Goal: Transaction & Acquisition: Purchase product/service

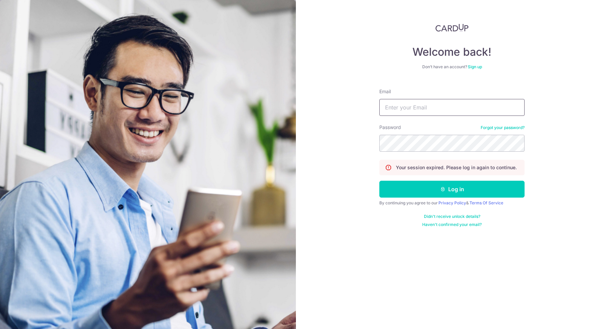
type input "[EMAIL_ADDRESS][DOMAIN_NAME]"
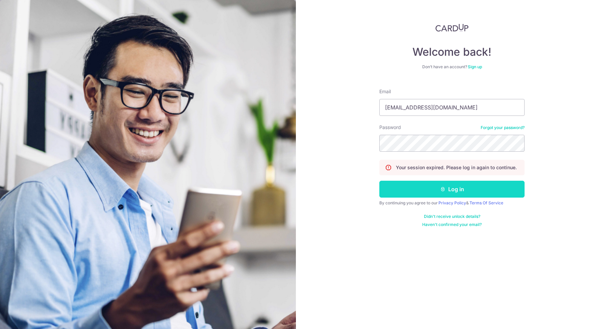
click at [444, 190] on icon "submit" at bounding box center [442, 188] width 5 height 5
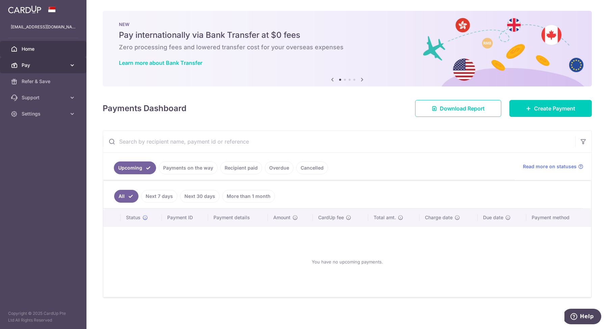
click at [28, 64] on span "Pay" at bounding box center [44, 65] width 45 height 7
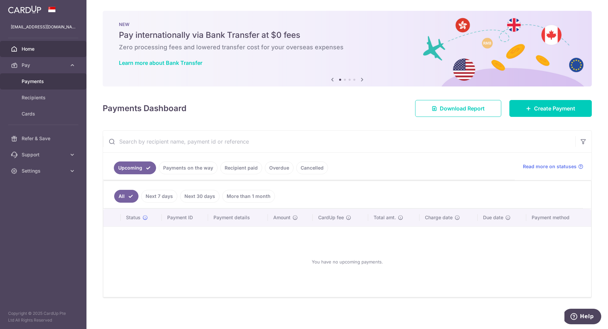
click at [36, 80] on span "Payments" at bounding box center [44, 81] width 45 height 7
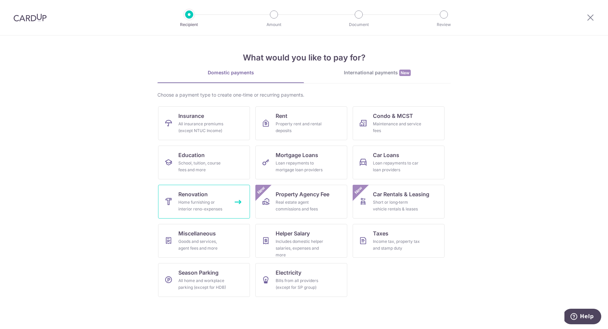
click at [198, 205] on div "Home furnishing or interior reno-expenses" at bounding box center [202, 206] width 49 height 14
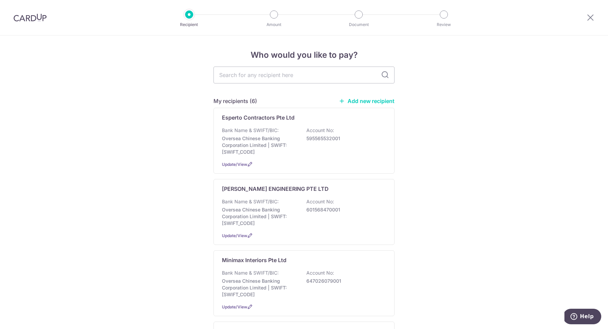
click at [360, 98] on link "Add new recipient" at bounding box center [367, 101] width 56 height 7
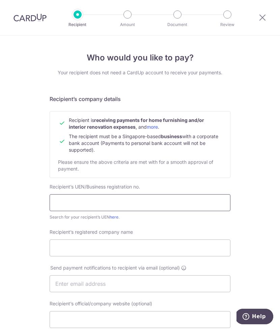
click at [109, 202] on input "text" at bounding box center [140, 202] width 181 height 17
type input "201322565G"
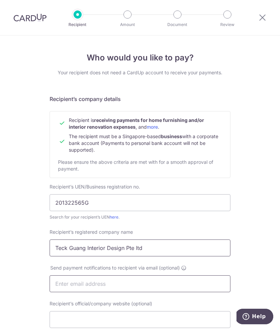
type input "Teck Guang Interior Design Pte ltd"
type input "i"
type input "I"
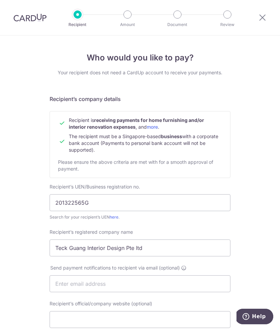
click at [28, 253] on div "Who would you like to pay? Your recipient does not need a CardUp account to rec…" at bounding box center [140, 290] width 280 height 510
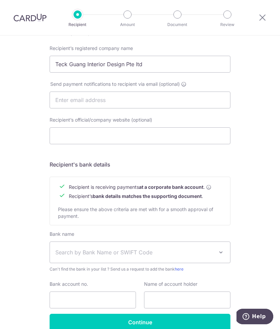
click at [111, 254] on span "Search by Bank Name or SWIFT Code" at bounding box center [134, 252] width 159 height 8
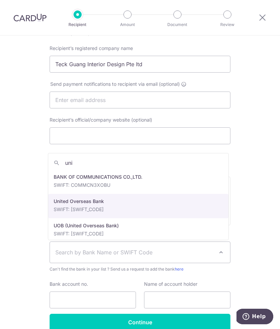
type input "uni"
select select "23668"
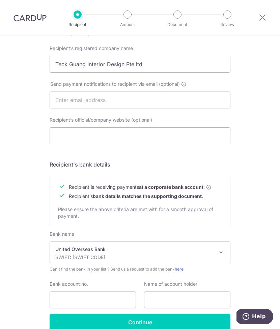
scroll to position [217, 0]
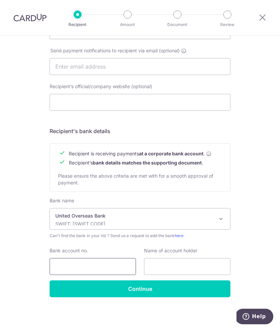
click at [62, 265] on input "Bank account no." at bounding box center [93, 266] width 86 height 17
type input "3883032363"
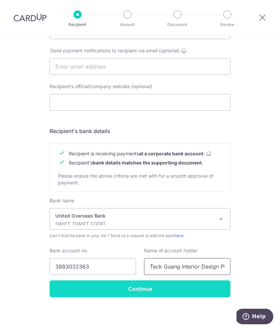
type input "Teck Guang Interior Design Pte Ltd"
click at [141, 287] on input "Continue" at bounding box center [140, 288] width 181 height 17
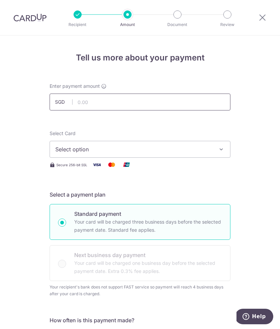
click at [120, 101] on input "text" at bounding box center [140, 102] width 181 height 17
type input "23,845.66"
click at [160, 149] on span "Select option" at bounding box center [133, 149] width 157 height 8
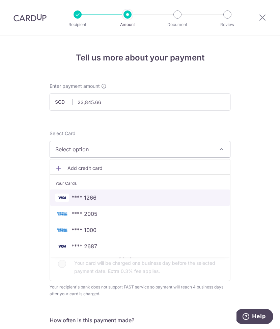
click at [111, 194] on span "**** 1266" at bounding box center [139, 197] width 169 height 8
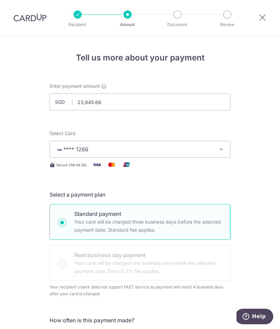
scroll to position [191, 0]
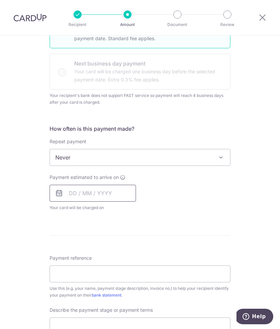
click at [82, 194] on input "text" at bounding box center [93, 193] width 86 height 17
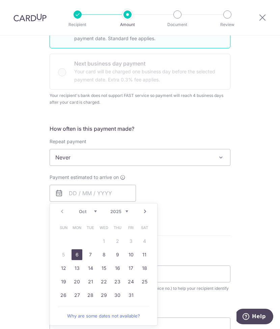
click at [75, 255] on link "6" at bounding box center [77, 254] width 11 height 11
type input "[DATE]"
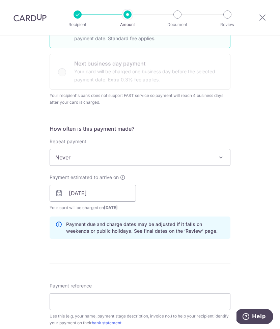
click at [28, 245] on div "Tell us more about your payment Enter payment amount SGD 23,845.66 23845.66 Rec…" at bounding box center [140, 195] width 280 height 703
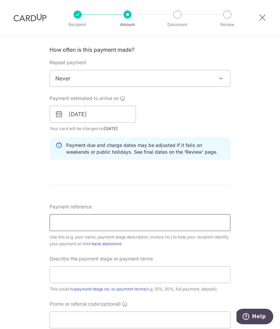
click at [82, 221] on input "Payment reference" at bounding box center [140, 222] width 181 height 17
type input "I"
type input "Y"
paste input "INV14/1406(Revise)"
type input "INV14/1406(Revise)"
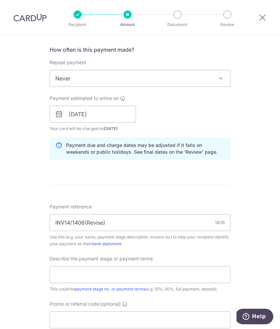
click at [37, 252] on div "Tell us more about your payment Enter payment amount SGD 23,845.66 23845.66 Rec…" at bounding box center [140, 116] width 280 height 703
click at [74, 278] on input "text" at bounding box center [140, 274] width 181 height 17
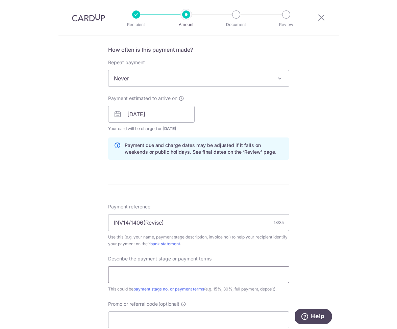
scroll to position [410, 0]
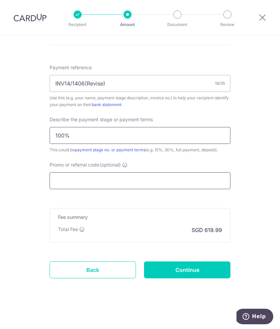
type input "100%"
click at [62, 180] on input "Promo or referral code (optional)" at bounding box center [140, 180] width 181 height 17
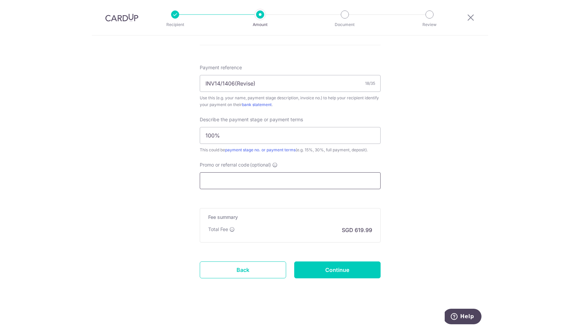
scroll to position [406, 0]
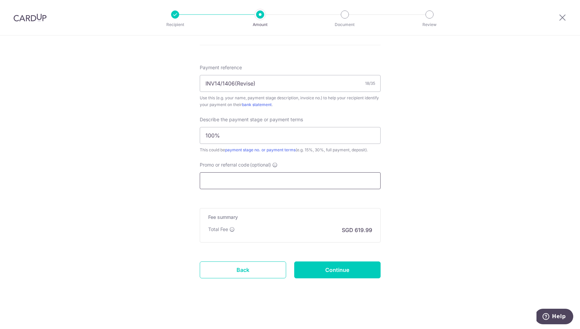
paste input "RENO25ONE"
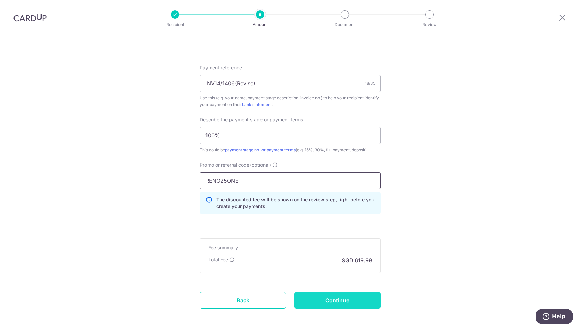
type input "RENO25ONE"
click at [280, 300] on input "Continue" at bounding box center [337, 300] width 86 height 17
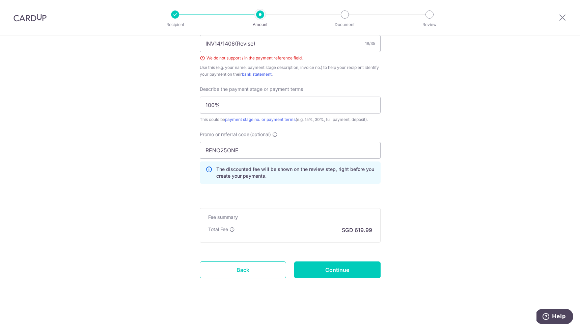
scroll to position [361, 0]
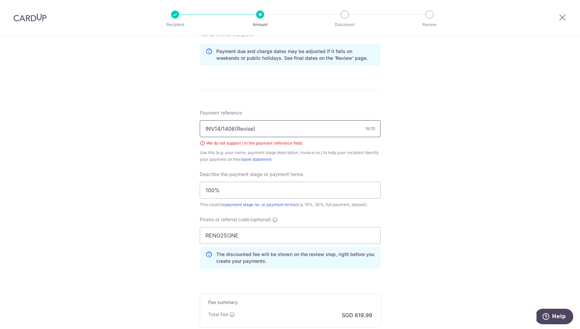
click at [264, 125] on input "INV14/1406(Revise)" at bounding box center [290, 128] width 181 height 17
click at [263, 128] on input "INV14/1406(Revise)" at bounding box center [290, 128] width 181 height 17
drag, startPoint x: 262, startPoint y: 130, endPoint x: 233, endPoint y: 131, distance: 28.7
click at [233, 131] on input "INV14/1406(Revise)" at bounding box center [290, 128] width 181 height 17
click at [221, 127] on input "INV14/1406" at bounding box center [290, 128] width 181 height 17
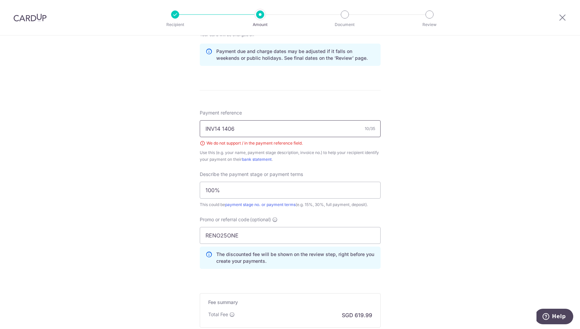
type input "INV14 1406"
click at [84, 211] on div "Tell us more about your payment Enter payment amount SGD 23,845.66 23845.66 Sel…" at bounding box center [290, 44] width 580 height 740
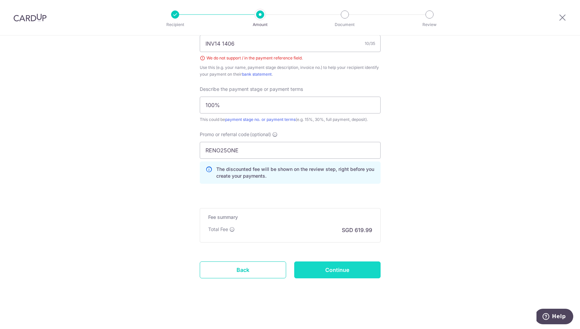
click at [326, 272] on input "Continue" at bounding box center [337, 269] width 86 height 17
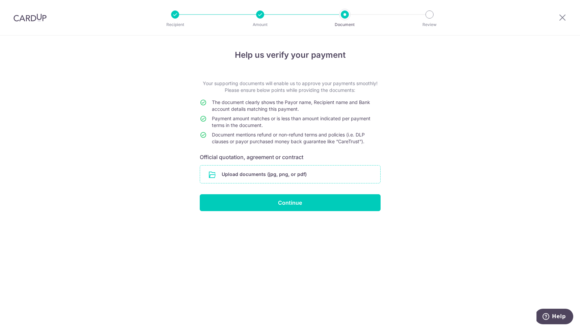
click at [303, 176] on input "file" at bounding box center [290, 174] width 180 height 18
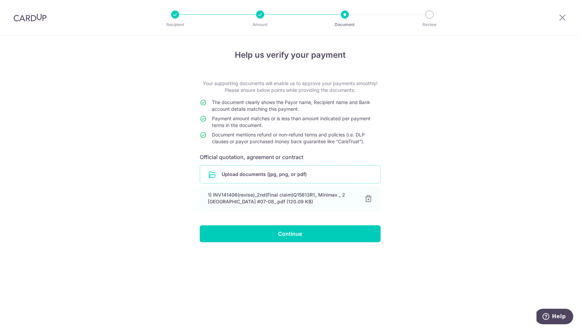
click at [274, 234] on input "Continue" at bounding box center [290, 233] width 181 height 17
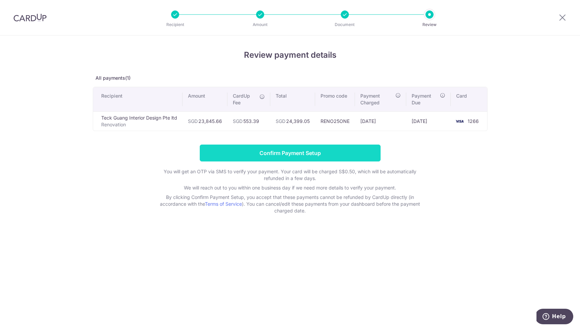
click at [303, 152] on input "Confirm Payment Setup" at bounding box center [290, 153] width 181 height 17
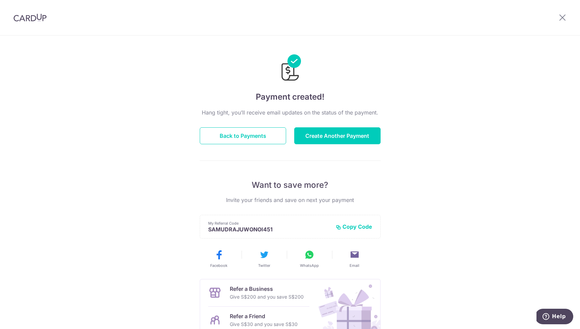
click at [496, 139] on div "Payment created! Hang tight, you’ll receive email updates on the status of the …" at bounding box center [290, 215] width 580 height 361
click at [326, 133] on button "Create Another Payment" at bounding box center [337, 135] width 86 height 17
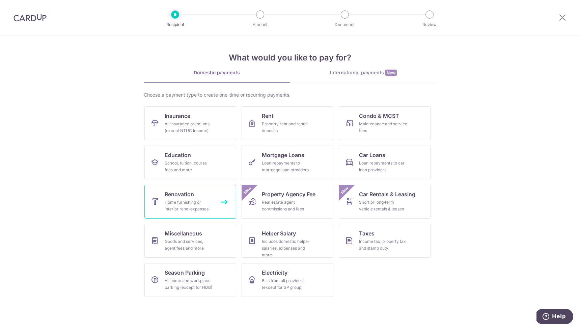
click at [203, 204] on div "Home furnishing or interior reno-expenses" at bounding box center [189, 206] width 49 height 14
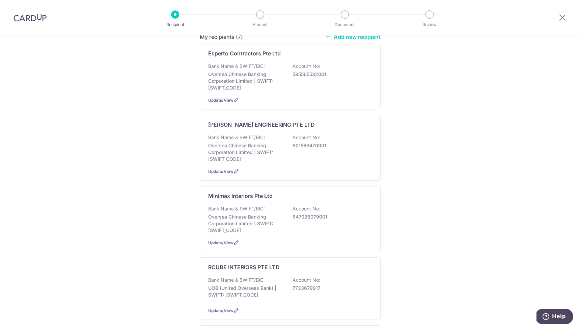
scroll to position [210, 0]
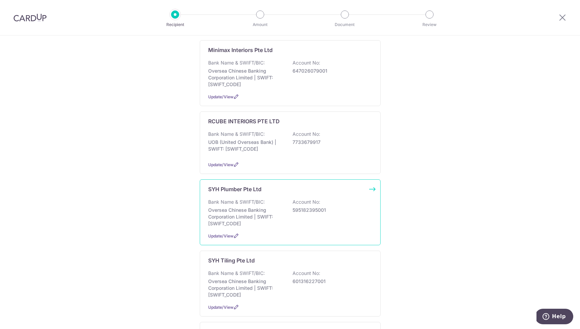
click at [229, 214] on p "Oversea Chinese Banking Corporation Limited | SWIFT: [SWIFT_CODE]" at bounding box center [246, 217] width 76 height 20
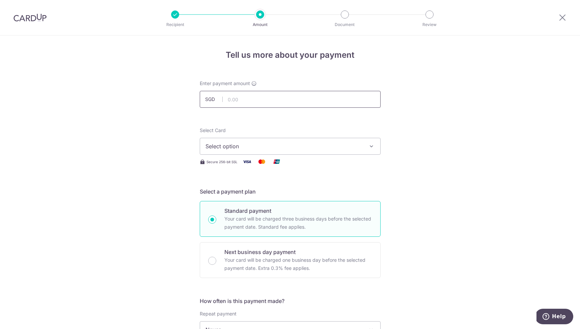
click at [239, 95] on input "text" at bounding box center [290, 99] width 181 height 17
type input "3,580.00"
click at [280, 145] on span "Select option" at bounding box center [284, 146] width 157 height 8
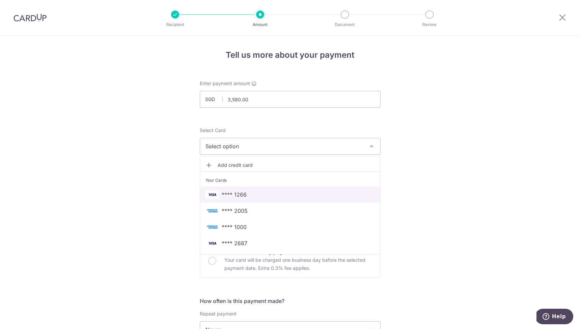
click at [241, 194] on span "**** 1266" at bounding box center [234, 194] width 25 height 8
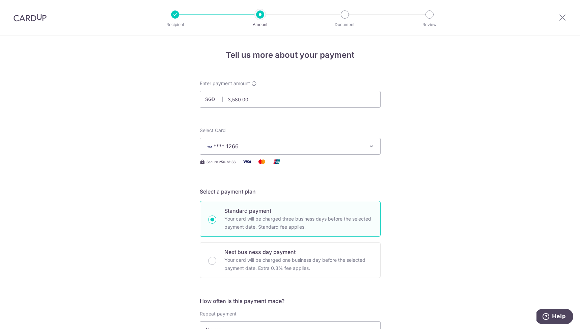
scroll to position [198, 0]
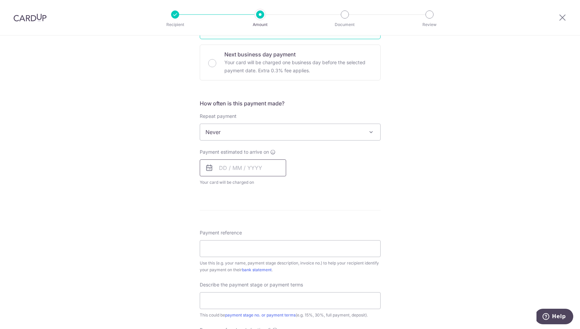
click at [239, 168] on input "text" at bounding box center [243, 167] width 86 height 17
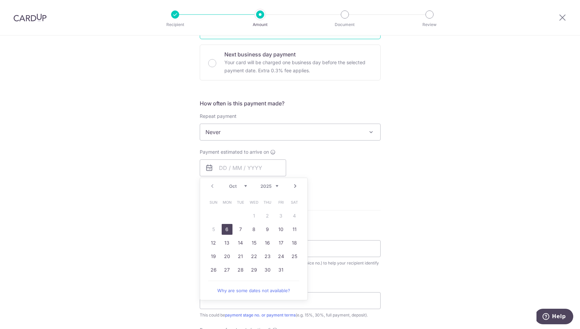
click at [225, 229] on link "6" at bounding box center [227, 229] width 11 height 11
type input "[DATE]"
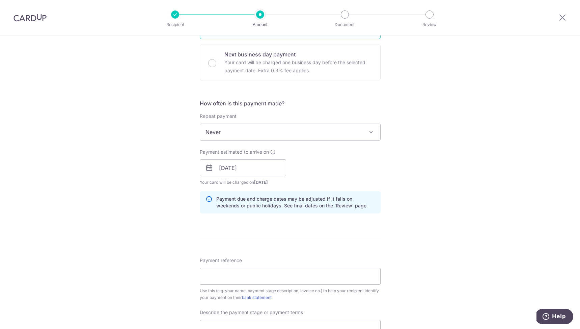
click at [163, 232] on div "Tell us more about your payment Enter payment amount SGD 3,580.00 3580.00 Selec…" at bounding box center [290, 180] width 580 height 684
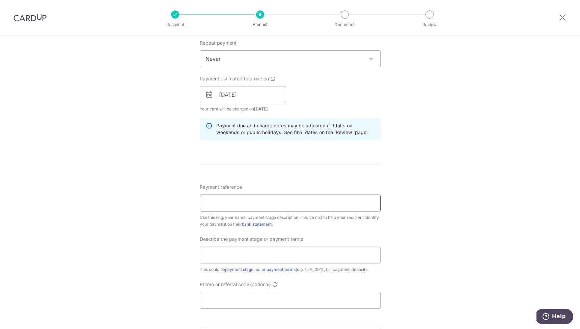
click at [215, 209] on input "Payment reference" at bounding box center [290, 202] width 181 height 17
type input "P3919"
click at [224, 255] on input "text" at bounding box center [290, 254] width 181 height 17
type input "100%"
paste input "RENO25ONE"
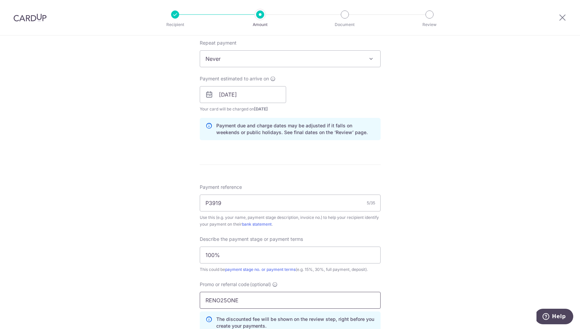
type input "RENO25ONE"
click at [162, 248] on div "Tell us more about your payment Enter payment amount SGD 3,580.00 3580.00 Selec…" at bounding box center [290, 122] width 580 height 714
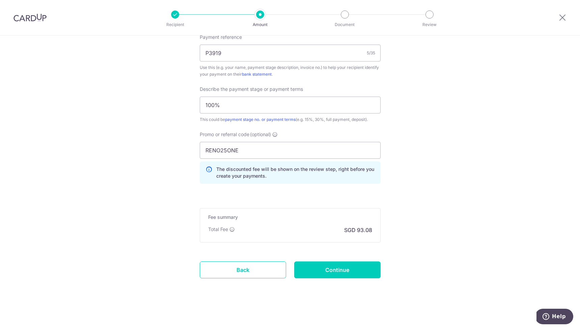
click at [314, 270] on input "Continue" at bounding box center [337, 269] width 86 height 17
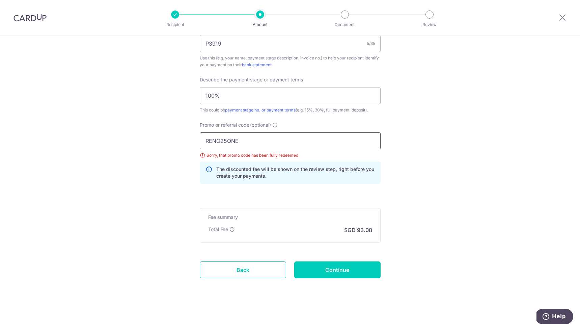
click at [254, 141] on input "RENO25ONE" at bounding box center [290, 140] width 181 height 17
click at [253, 141] on input "RENO25ONE" at bounding box center [290, 140] width 181 height 17
paste input "OCBC195"
type input "OCBC195"
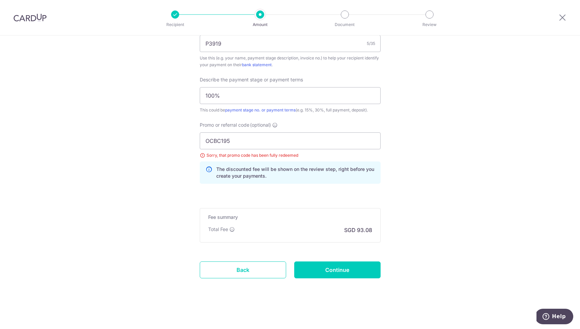
click at [321, 272] on input "Continue" at bounding box center [337, 269] width 86 height 17
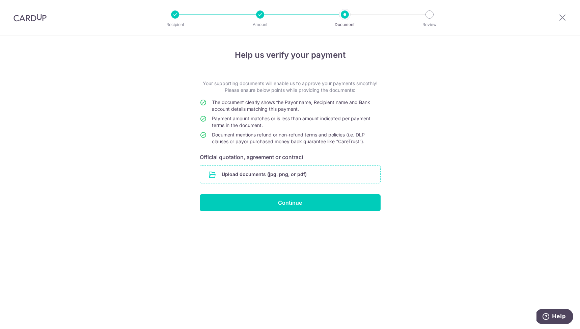
click at [276, 173] on input "file" at bounding box center [290, 174] width 180 height 18
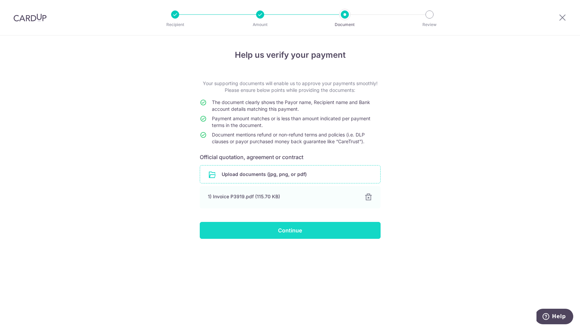
click at [293, 231] on input "Continue" at bounding box center [290, 230] width 181 height 17
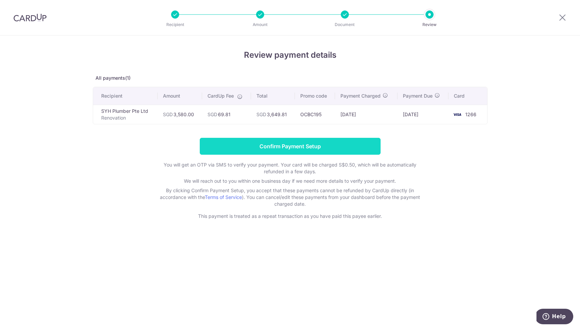
click at [285, 149] on input "Confirm Payment Setup" at bounding box center [290, 146] width 181 height 17
